Goal: Find contact information: Find contact information

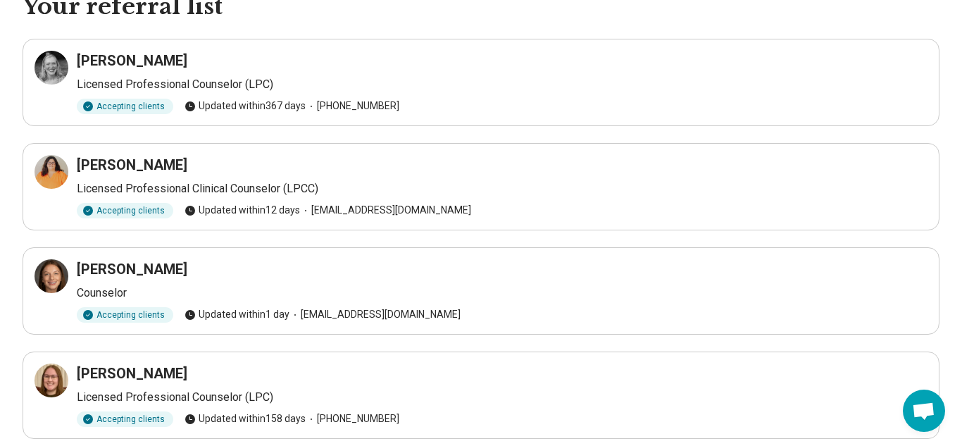
scroll to position [70, 0]
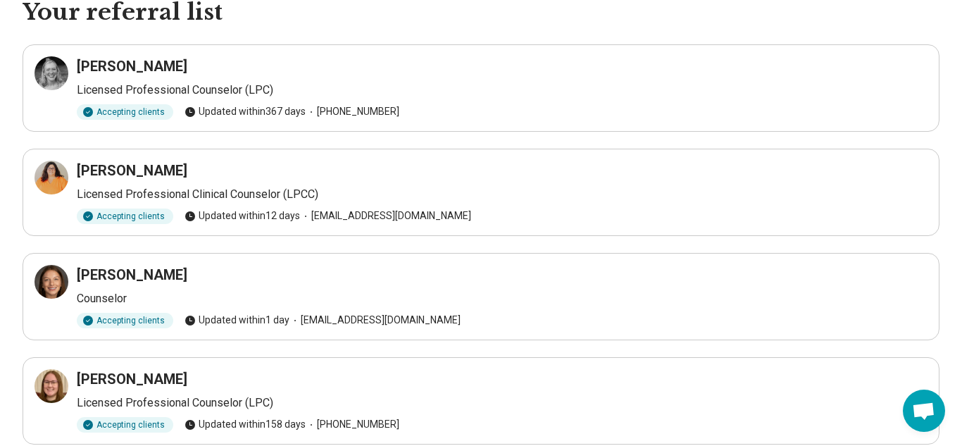
click at [95, 70] on h3 "[PERSON_NAME]" at bounding box center [132, 66] width 111 height 20
click at [146, 72] on h3 "[PERSON_NAME]" at bounding box center [132, 66] width 111 height 20
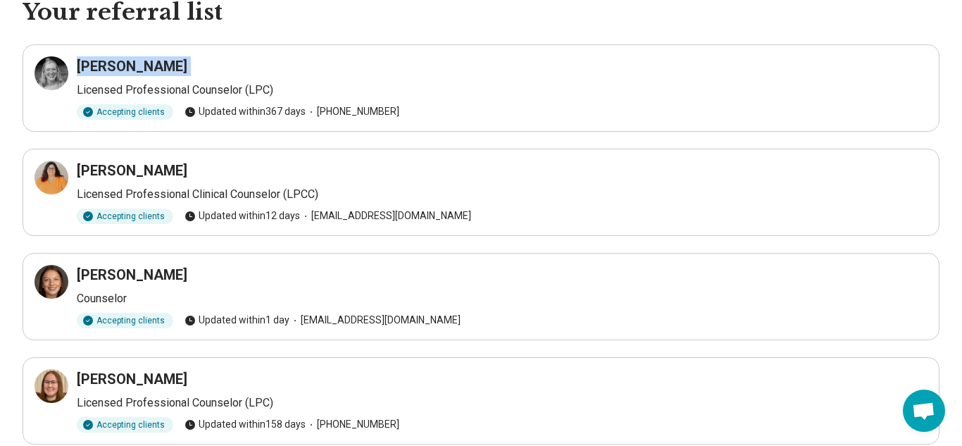
click at [146, 72] on h3 "[PERSON_NAME]" at bounding box center [132, 66] width 111 height 20
click at [52, 65] on icon at bounding box center [51, 73] width 17 height 17
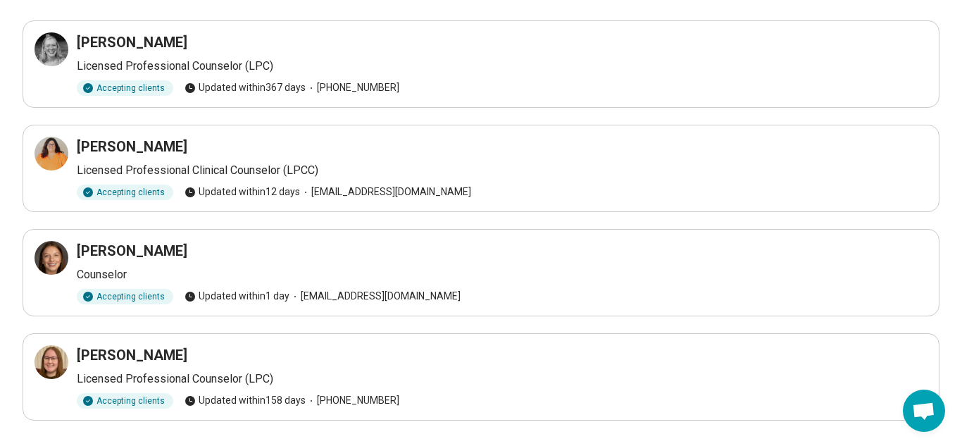
scroll to position [75, 0]
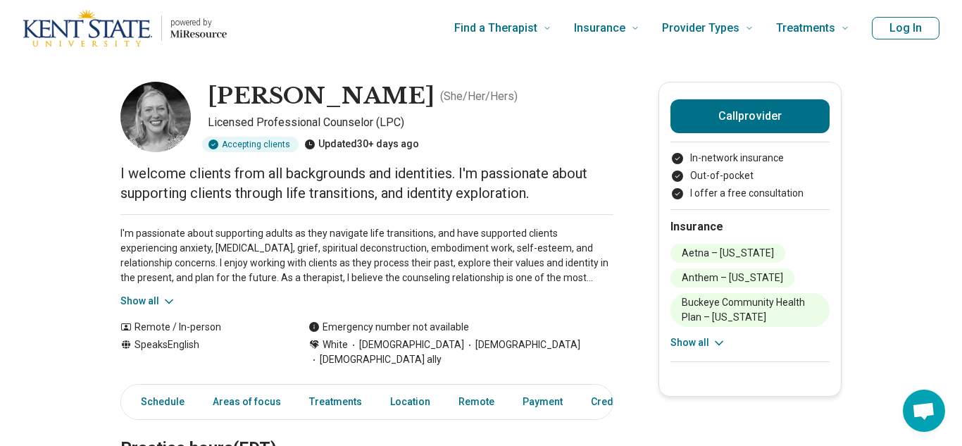
click at [742, 160] on li "In-network insurance" at bounding box center [750, 158] width 159 height 15
click at [741, 195] on li "I offer a free consultation" at bounding box center [750, 193] width 159 height 15
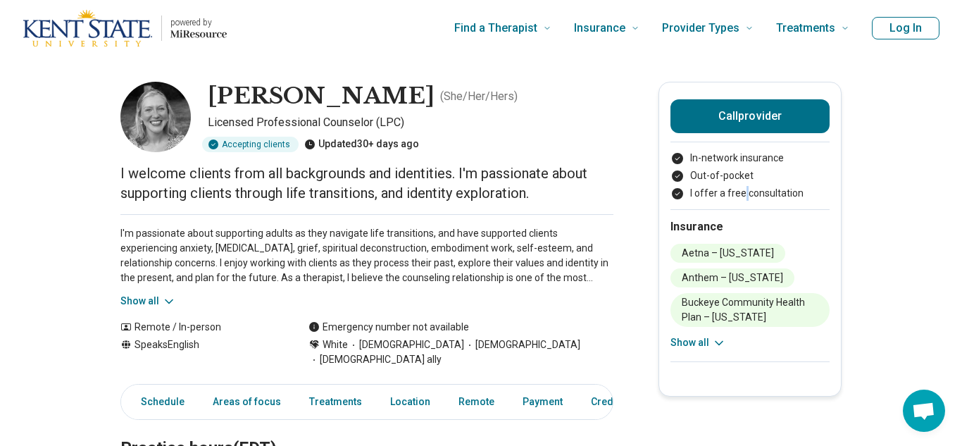
click at [249, 144] on div "Accepting clients" at bounding box center [250, 144] width 96 height 15
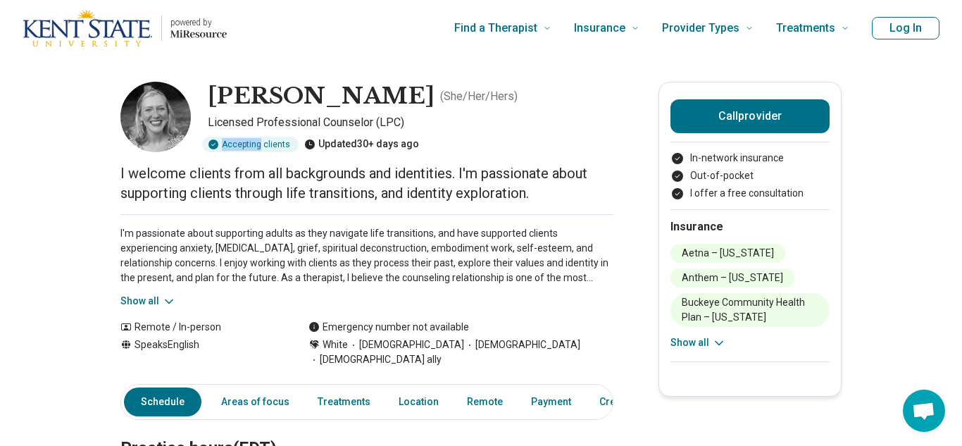
click at [249, 144] on div "Accepting clients" at bounding box center [250, 144] width 96 height 15
click at [369, 223] on div "I'm passionate about supporting adults as they navigate life transitions, and h…" at bounding box center [366, 261] width 493 height 94
click at [144, 172] on p "I welcome clients from all backgrounds and identities. I'm passionate about sup…" at bounding box center [366, 182] width 493 height 39
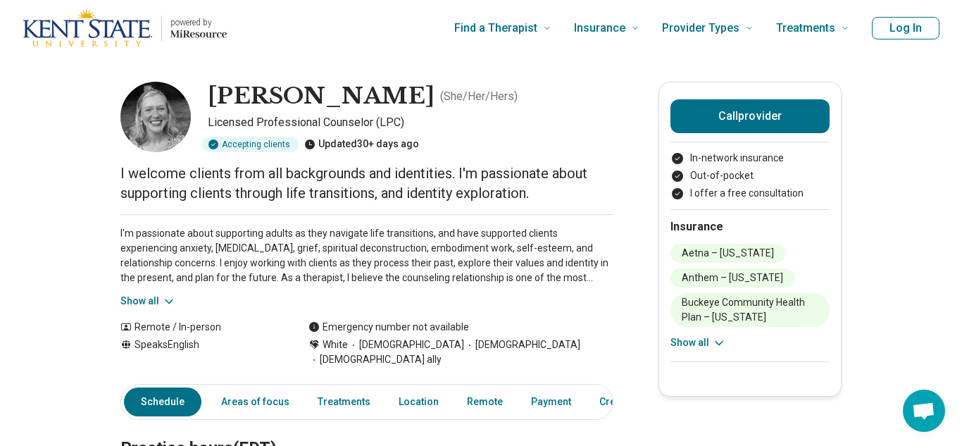
click at [144, 172] on p "I welcome clients from all backgrounds and identities. I'm passionate about sup…" at bounding box center [366, 182] width 493 height 39
